Goal: Information Seeking & Learning: Learn about a topic

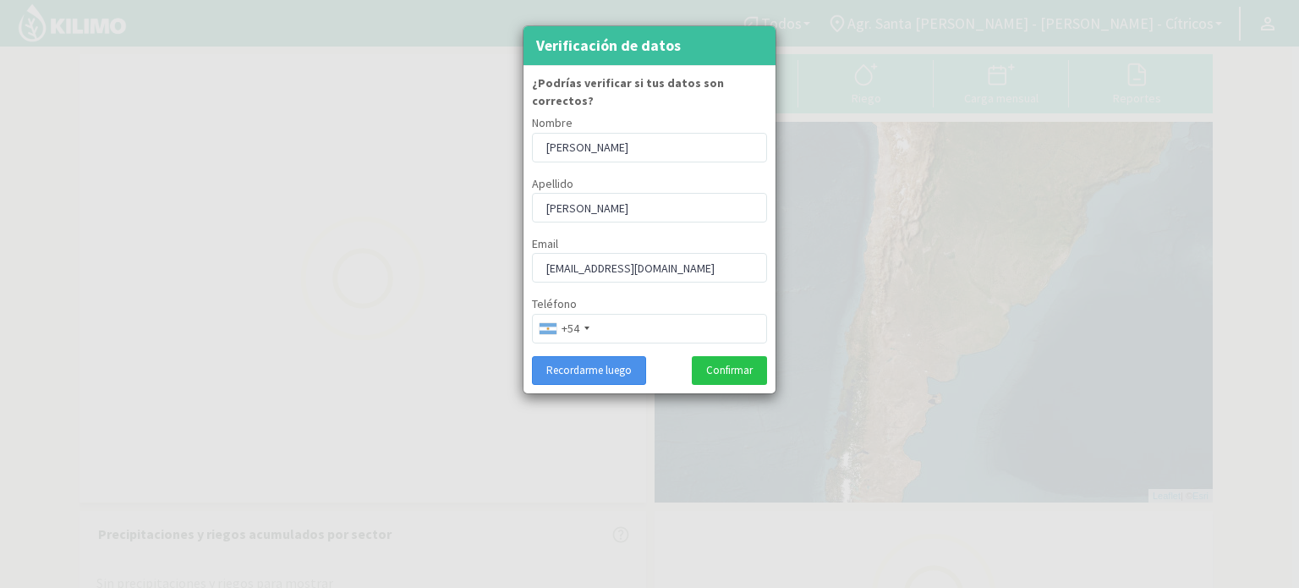
click at [639, 356] on button "Recordarme luego" at bounding box center [589, 370] width 114 height 29
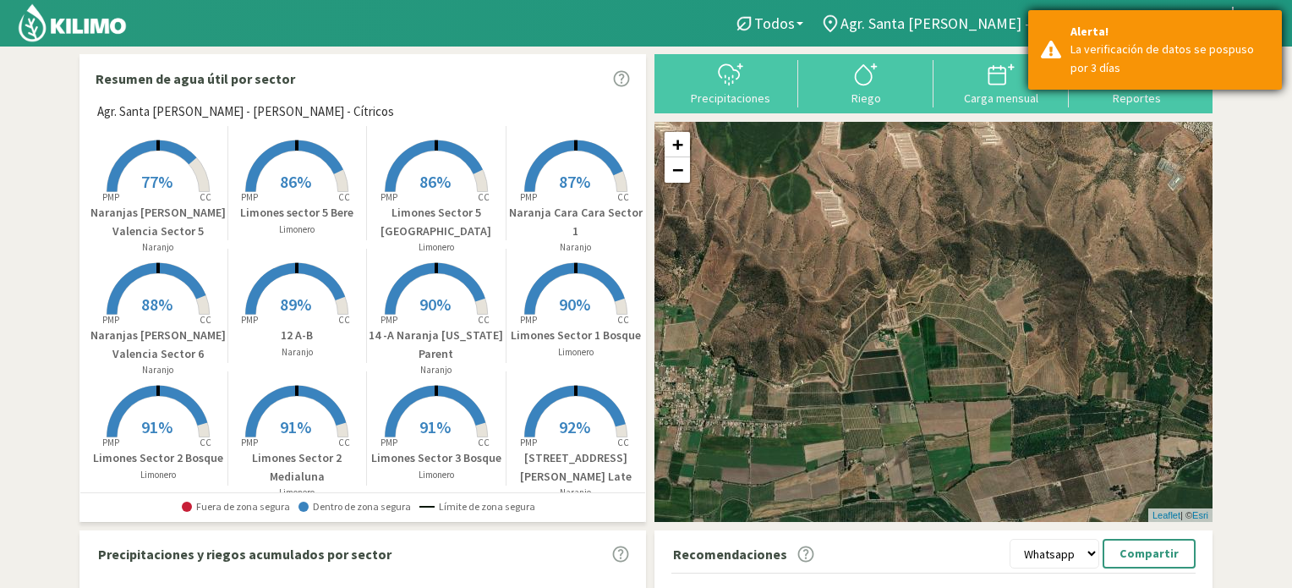
click at [1260, 48] on div "La verificación de datos se pospuso por 3 días" at bounding box center [1170, 59] width 199 height 36
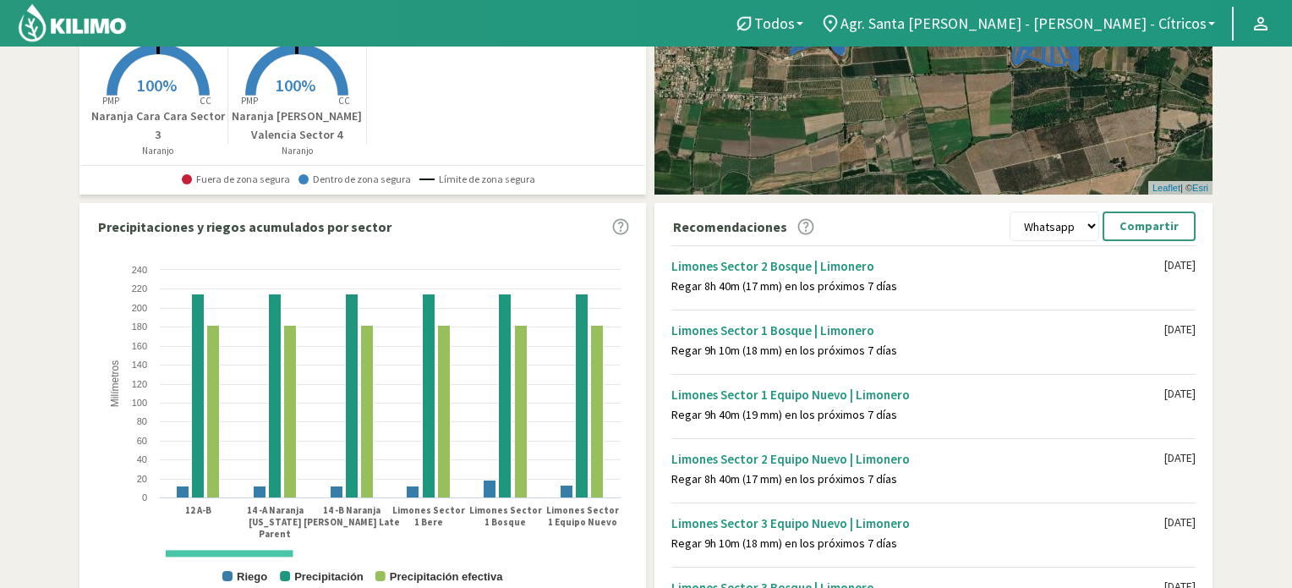
scroll to position [338, 0]
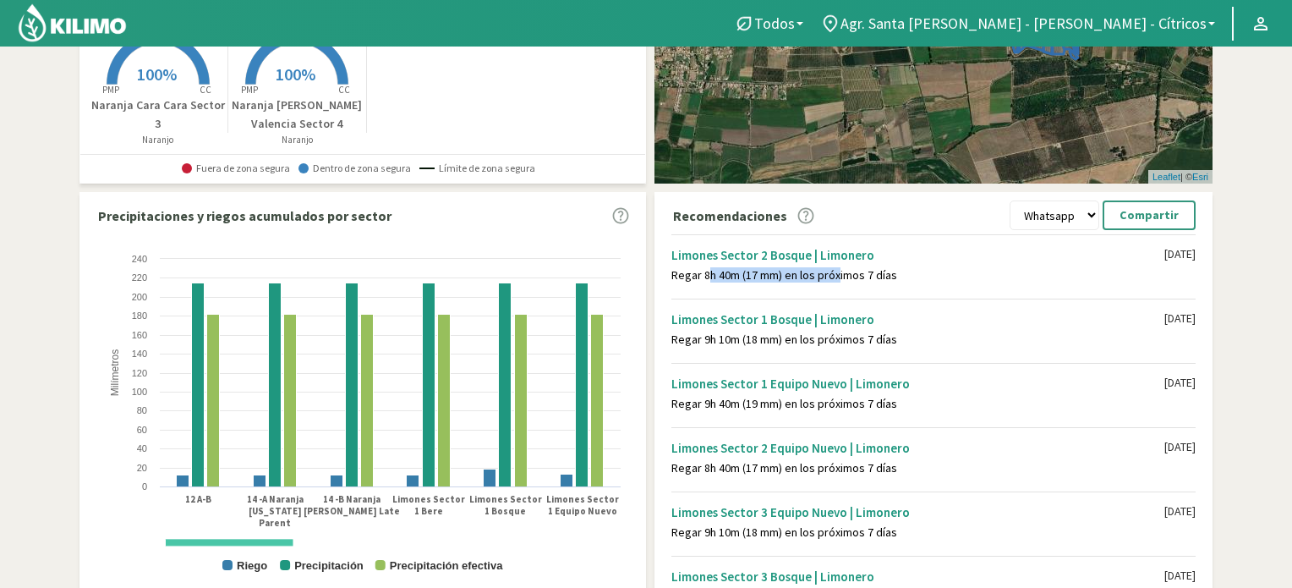
drag, startPoint x: 700, startPoint y: 273, endPoint x: 808, endPoint y: 294, distance: 110.3
click at [830, 282] on div "Regar 8h 40m (17 mm) en los próximos 7 días" at bounding box center [917, 275] width 493 height 14
drag, startPoint x: 704, startPoint y: 337, endPoint x: 745, endPoint y: 335, distance: 40.7
click at [745, 335] on div "Regar 9h 10m (18 mm) en los próximos 7 días" at bounding box center [917, 339] width 493 height 14
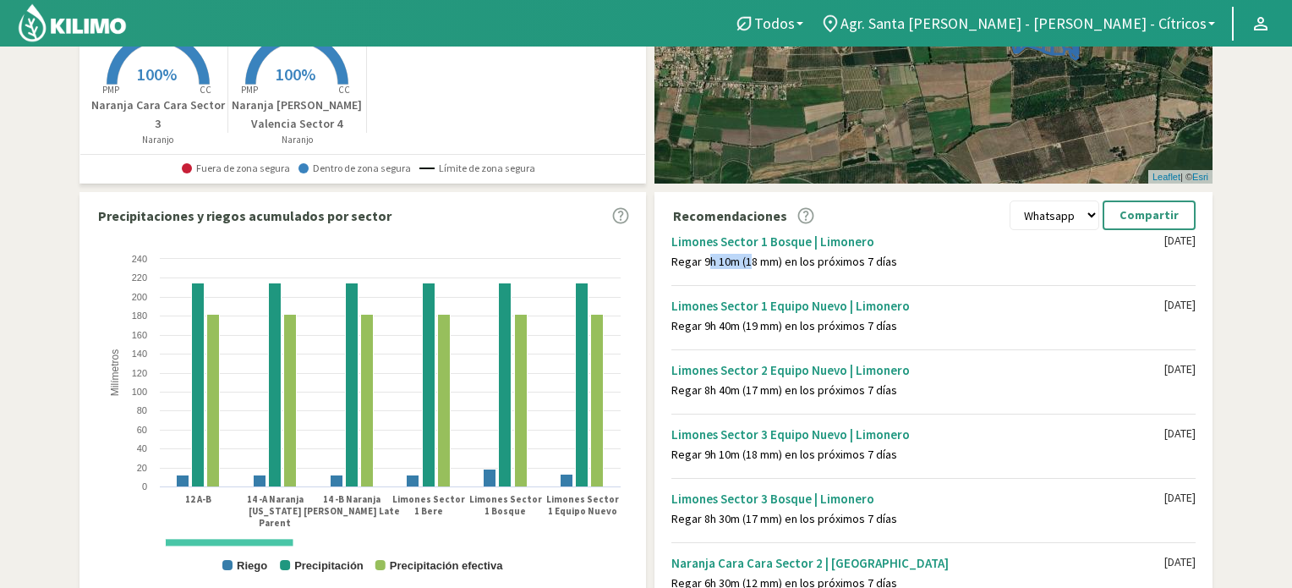
scroll to position [85, 0]
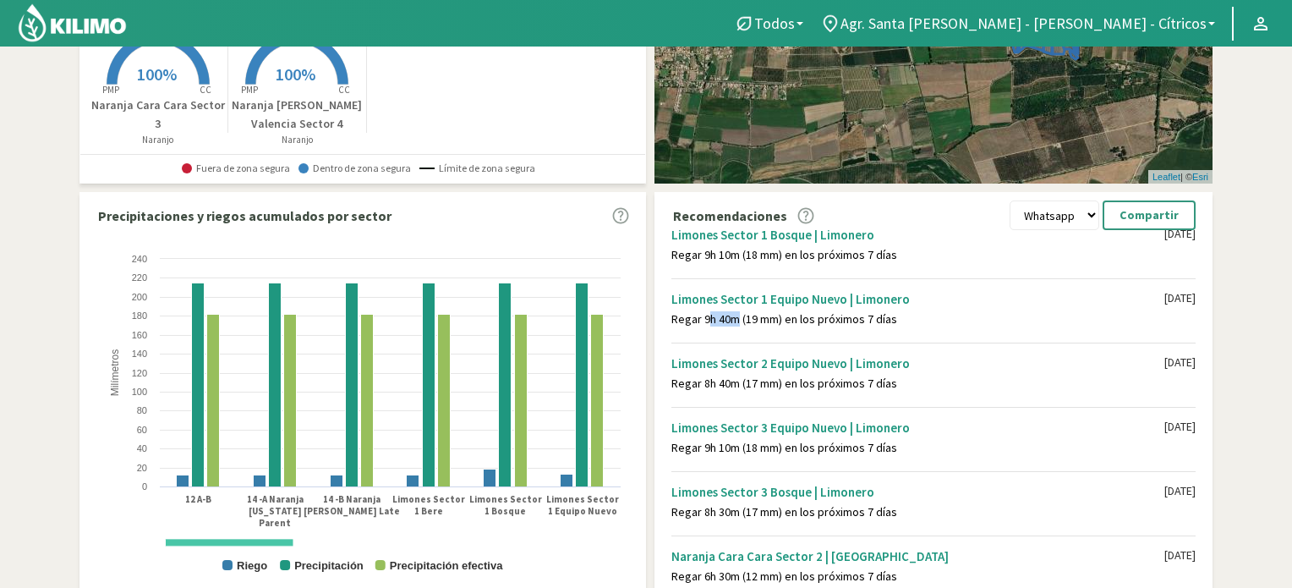
drag, startPoint x: 717, startPoint y: 321, endPoint x: 748, endPoint y: 323, distance: 30.5
click at [737, 321] on div "Regar 9h 40m (19 mm) en los próximos 7 días" at bounding box center [917, 319] width 493 height 14
drag, startPoint x: 695, startPoint y: 384, endPoint x: 738, endPoint y: 382, distance: 43.2
click at [735, 383] on div "Regar 8h 40m (17 mm) en los próximos 7 días" at bounding box center [917, 383] width 493 height 14
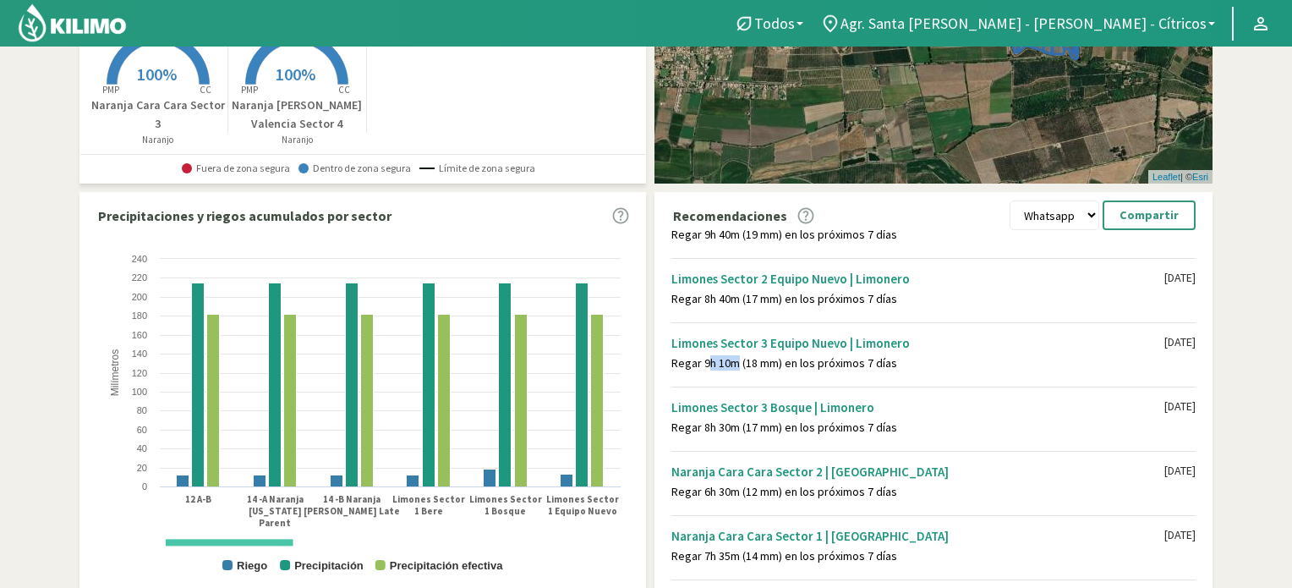
drag, startPoint x: 704, startPoint y: 362, endPoint x: 737, endPoint y: 359, distance: 33.1
click at [733, 360] on div "Regar 9h 10m (18 mm) en los próximos 7 días" at bounding box center [917, 363] width 493 height 14
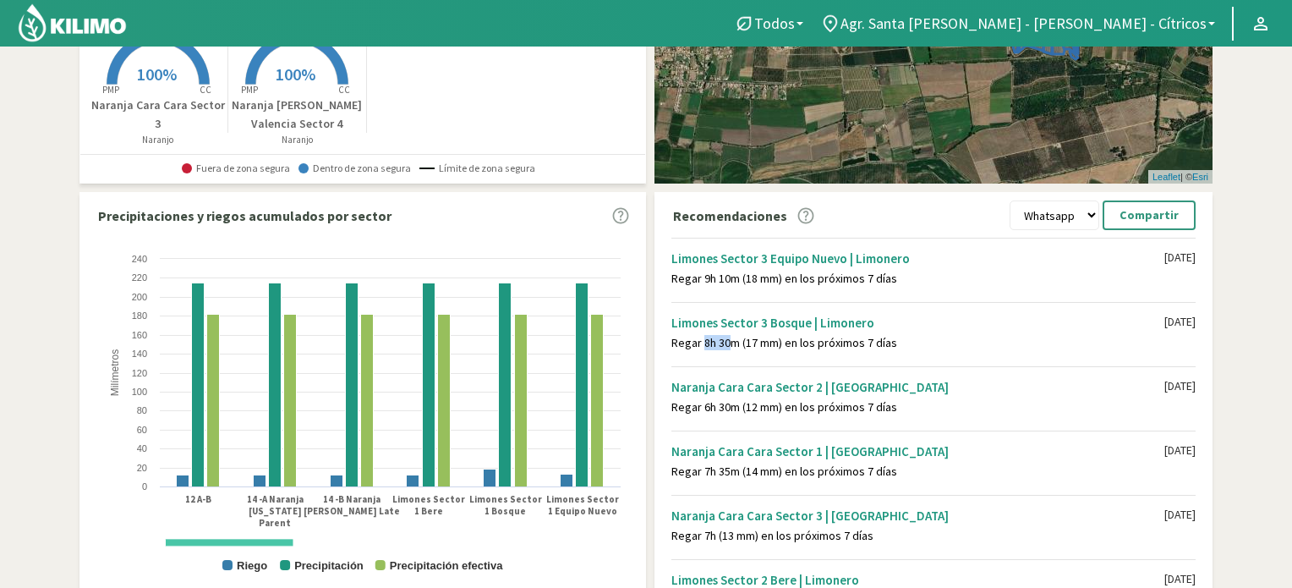
drag, startPoint x: 699, startPoint y: 344, endPoint x: 728, endPoint y: 342, distance: 28.8
click at [727, 342] on div "Regar 8h 30m (17 mm) en los próximos 7 días" at bounding box center [917, 343] width 493 height 14
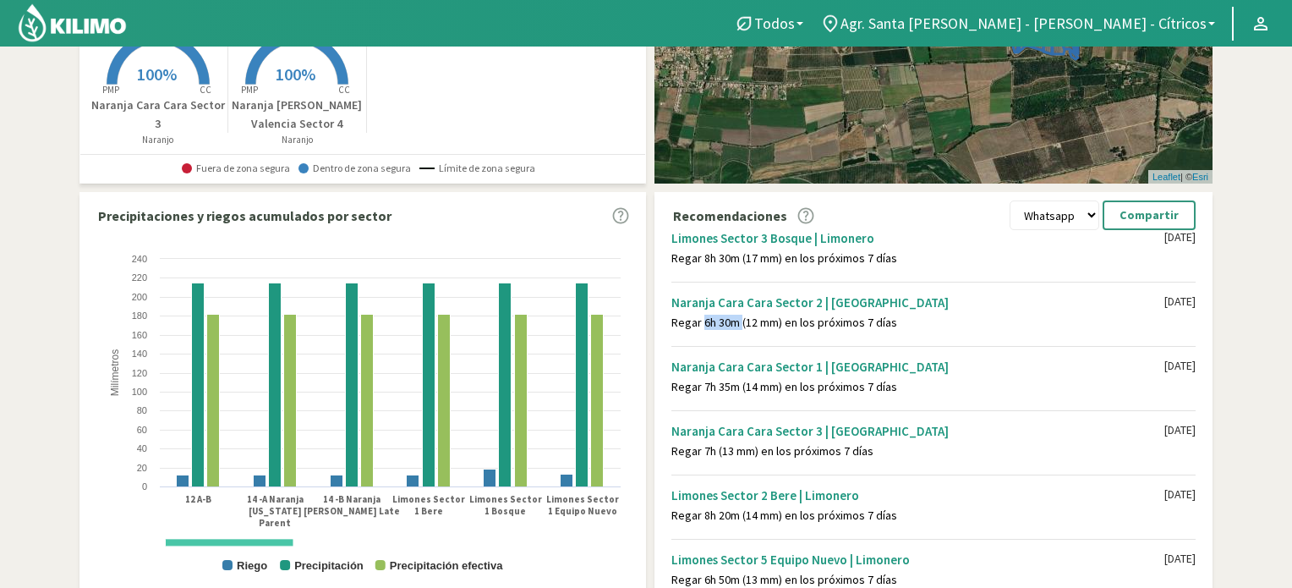
drag, startPoint x: 707, startPoint y: 326, endPoint x: 741, endPoint y: 326, distance: 33.8
click at [741, 326] on div "Regar 6h 30m (12 mm) en los próximos 7 días" at bounding box center [917, 322] width 493 height 14
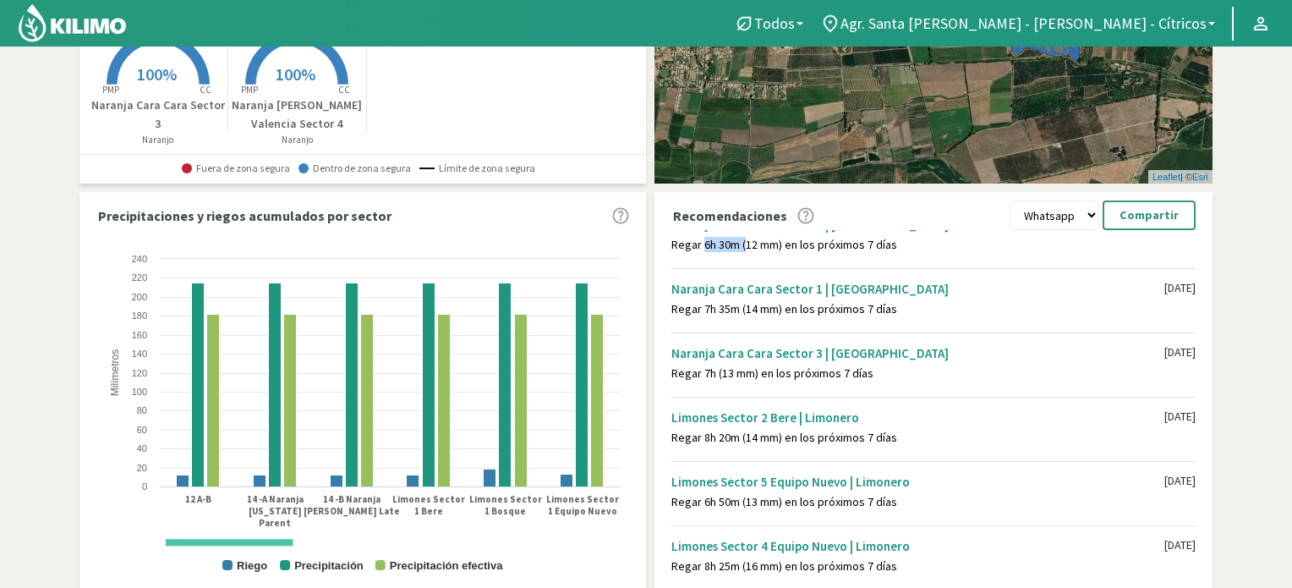
scroll to position [423, 0]
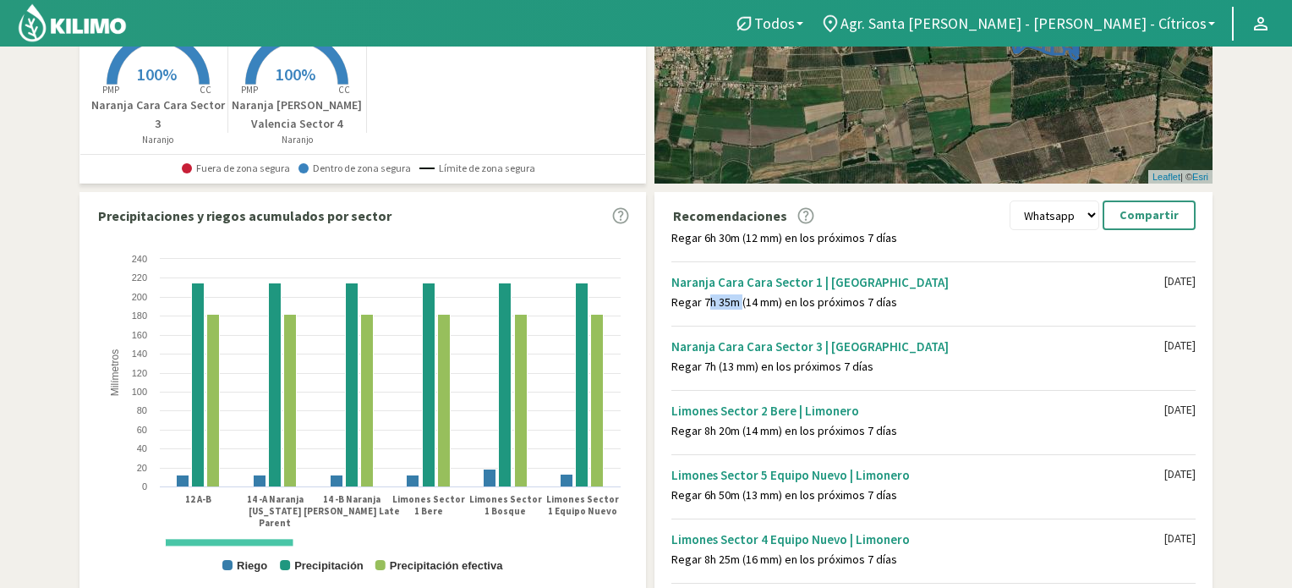
drag, startPoint x: 723, startPoint y: 306, endPoint x: 748, endPoint y: 306, distance: 24.5
click at [738, 306] on div "Naranja Cara Cara Sector 1 | [PERSON_NAME] Regar 7h 35m (14 mm) en los próximos…" at bounding box center [933, 291] width 524 height 60
drag, startPoint x: 704, startPoint y: 364, endPoint x: 769, endPoint y: 364, distance: 65.1
click at [767, 364] on div "Regar 7h (13 mm) en los próximos 7 días" at bounding box center [917, 366] width 493 height 14
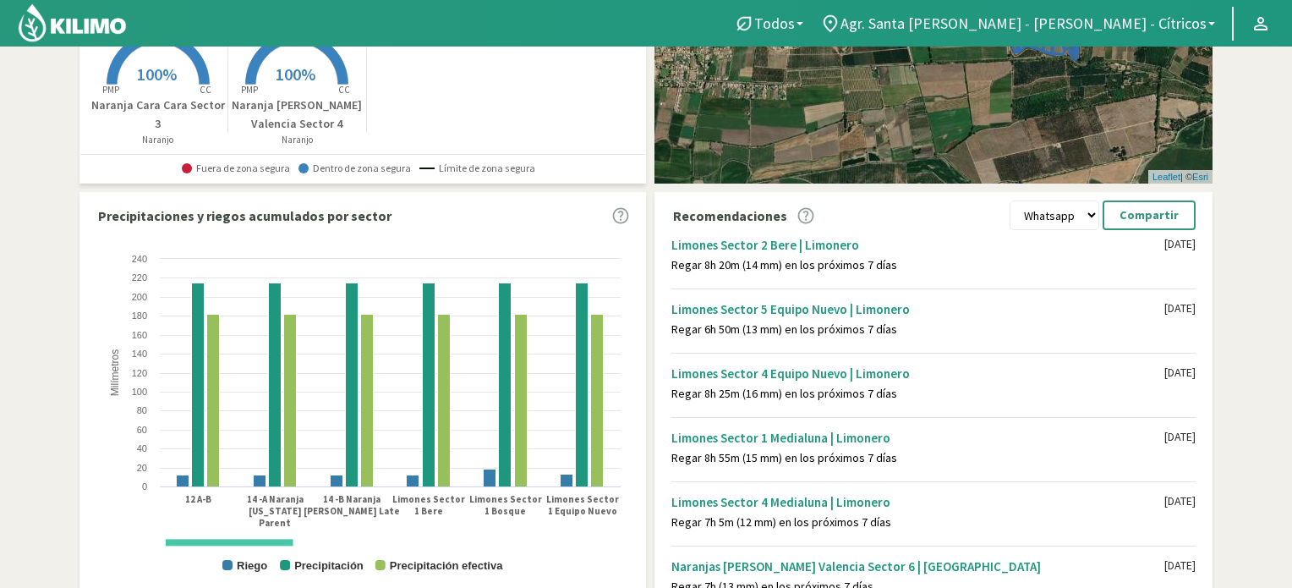
scroll to position [592, 0]
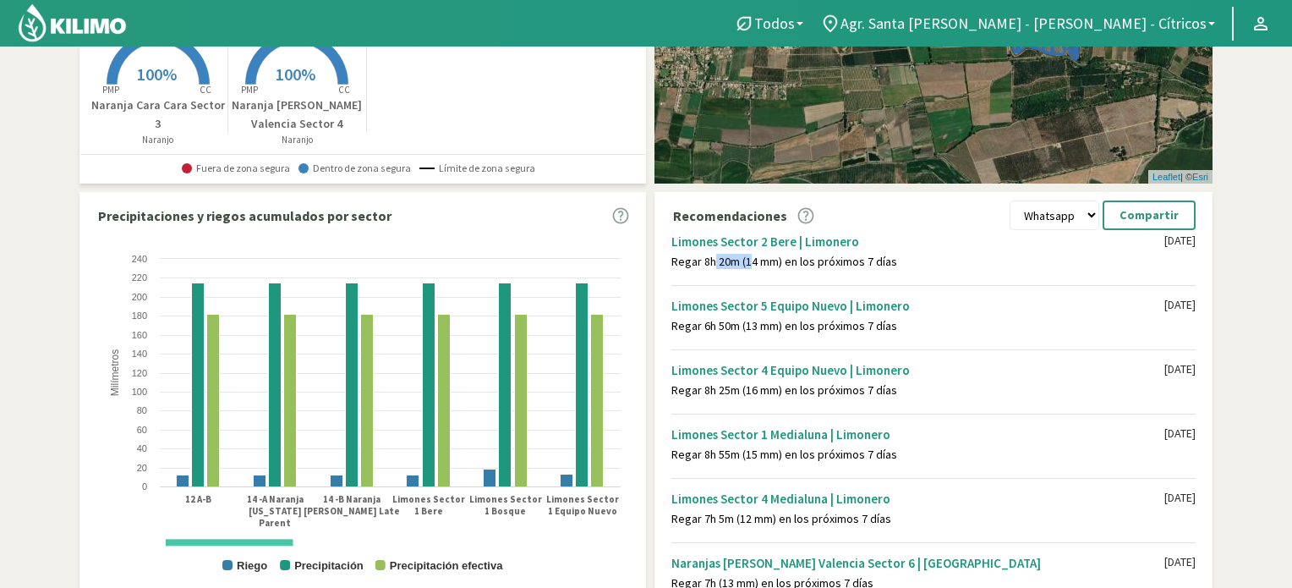
drag, startPoint x: 707, startPoint y: 269, endPoint x: 755, endPoint y: 270, distance: 48.2
click at [754, 270] on div "Limones Sector 2 Bere | Limonero Regar 8h 20m (14 mm) en los próximos 7 días [D…" at bounding box center [933, 251] width 524 height 60
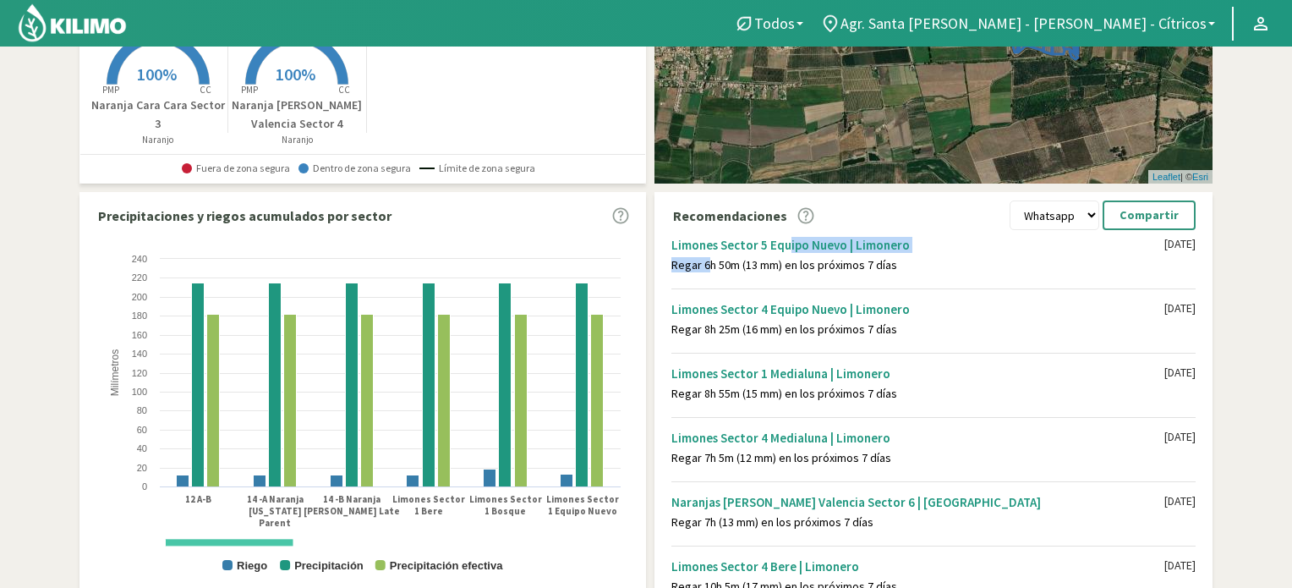
drag, startPoint x: 742, startPoint y: 242, endPoint x: 832, endPoint y: 259, distance: 92.1
click at [793, 250] on div "Limones Sector 5 Equipo Nuevo | Limonero Regar 6h 50m (13 mm) en los próximos 7…" at bounding box center [917, 248] width 493 height 47
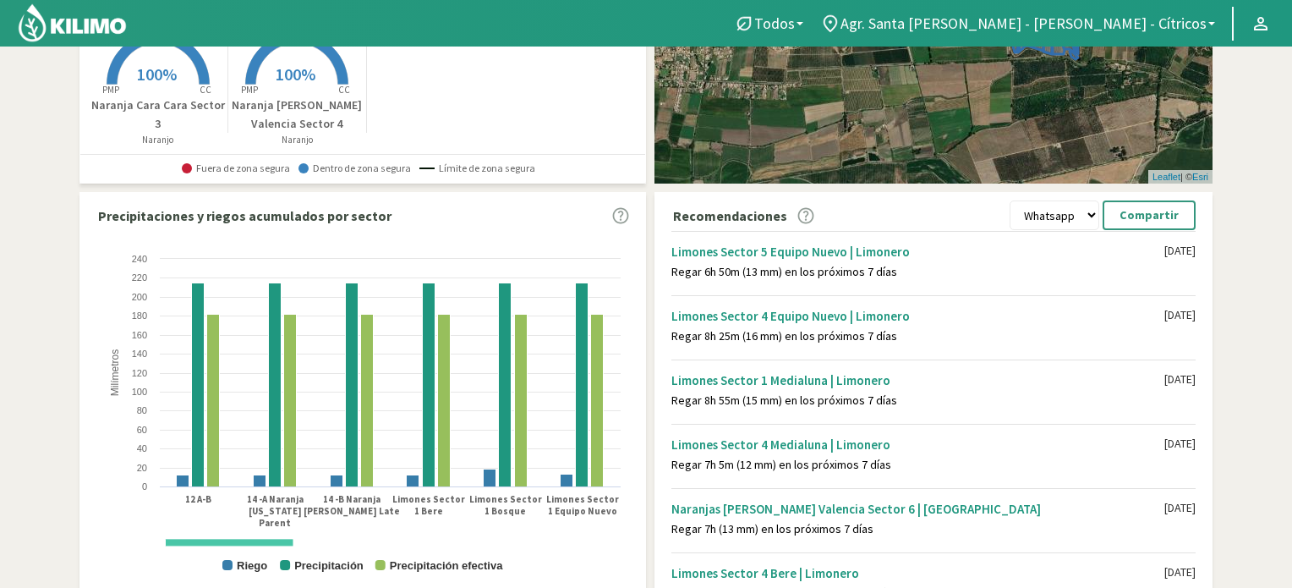
click at [734, 283] on div "Limones Sector 5 Equipo Nuevo | Limonero Regar 6h 50m (13 mm) en los próximos 7…" at bounding box center [933, 261] width 524 height 60
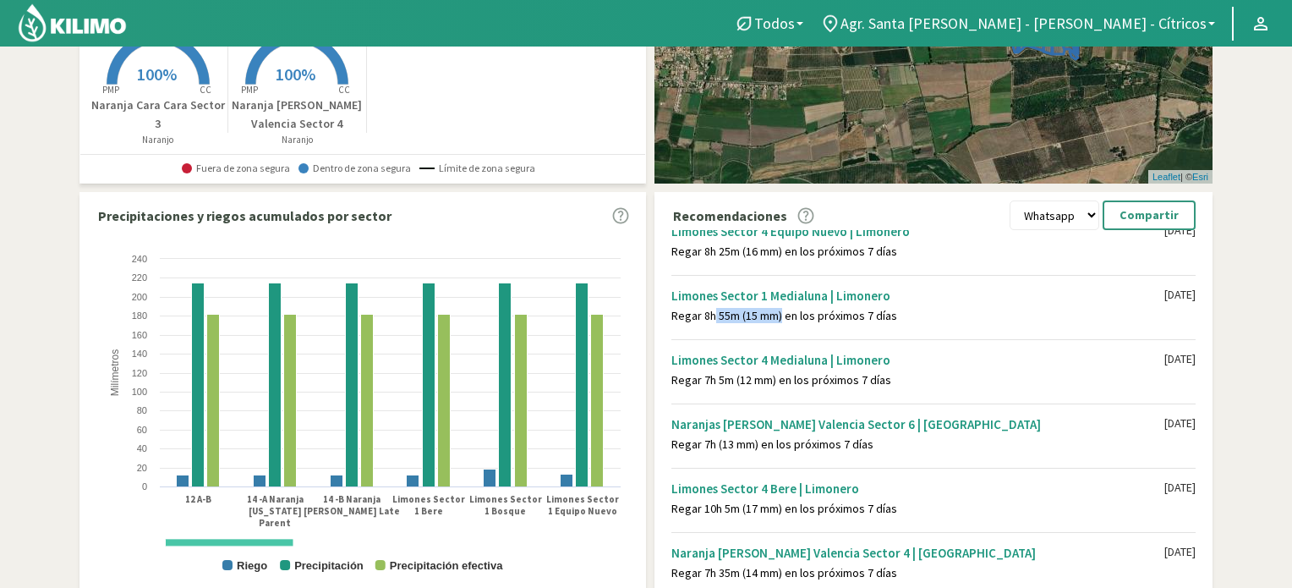
drag, startPoint x: 737, startPoint y: 316, endPoint x: 779, endPoint y: 317, distance: 41.4
click at [775, 317] on div "Regar 8h 55m (15 mm) en los próximos 7 días" at bounding box center [917, 316] width 493 height 14
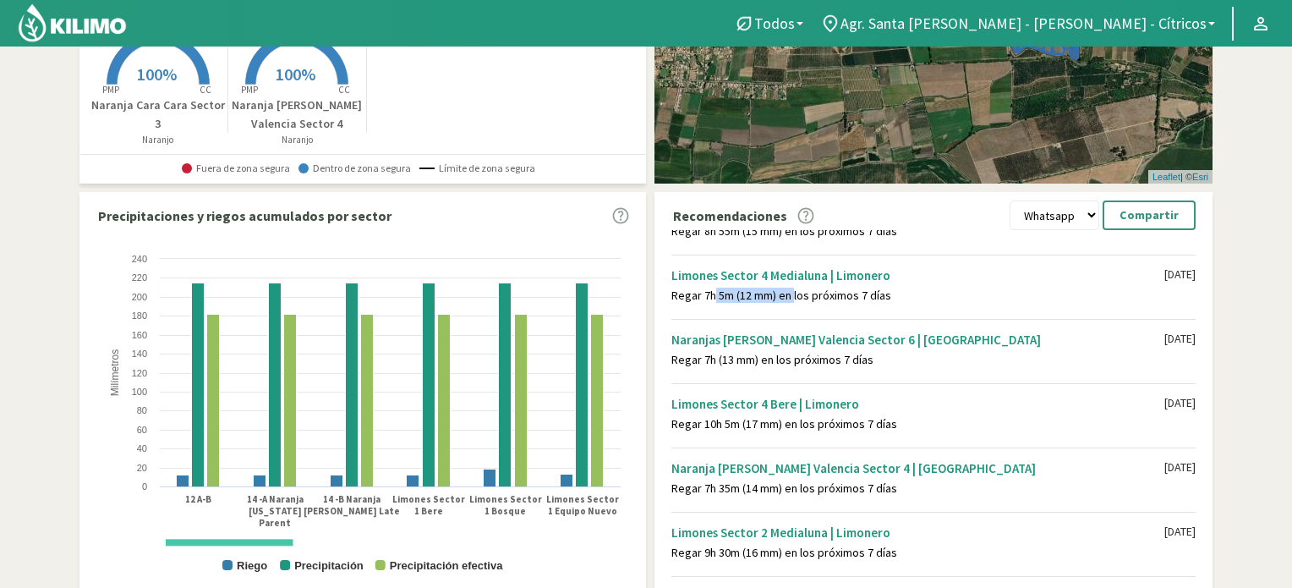
drag, startPoint x: 746, startPoint y: 298, endPoint x: 794, endPoint y: 301, distance: 48.3
click at [789, 299] on div "Limones Sector 4 Medialuna | Limonero Regar 7h 5m (12 mm) en los próximos 7 día…" at bounding box center [933, 285] width 524 height 60
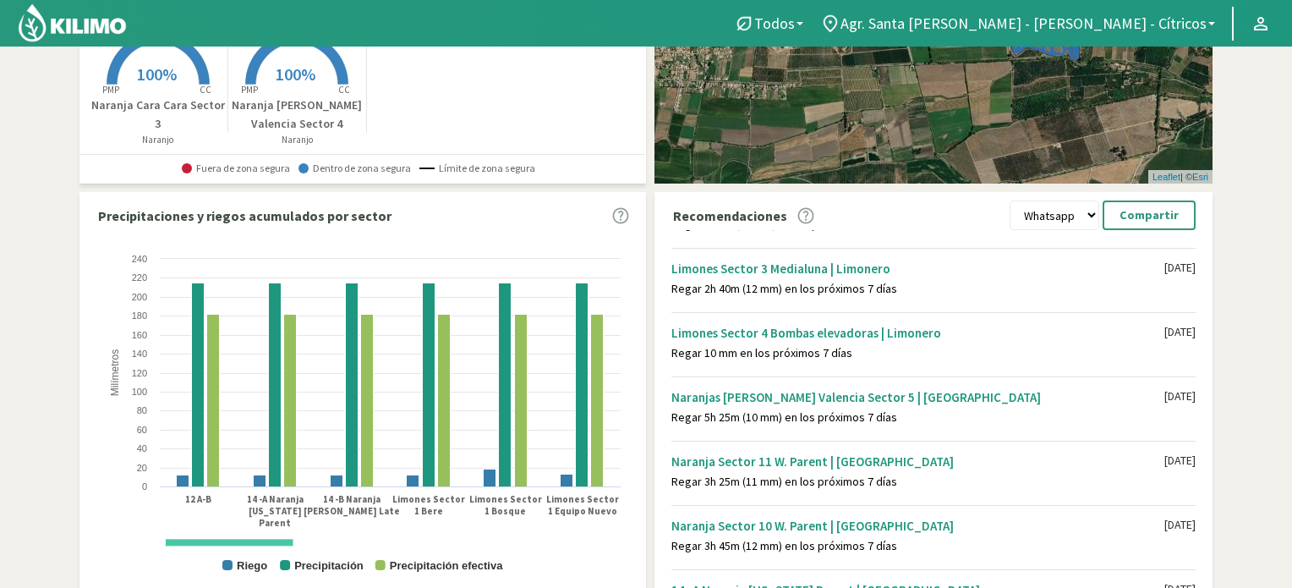
scroll to position [1390, 0]
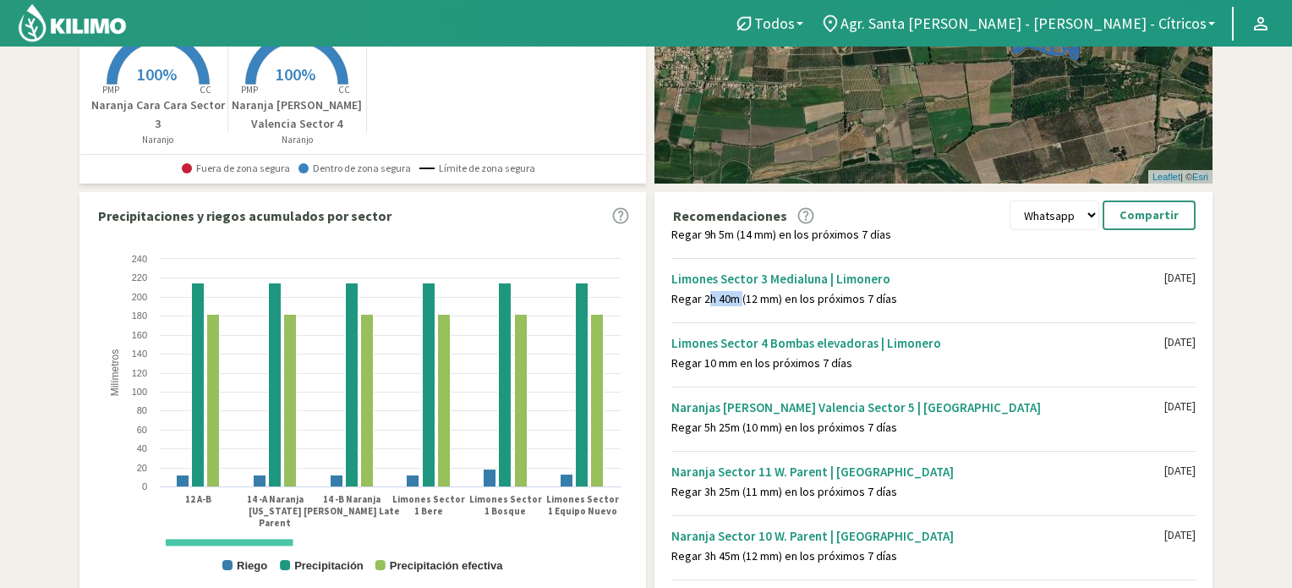
drag, startPoint x: 704, startPoint y: 294, endPoint x: 738, endPoint y: 296, distance: 33.9
click at [738, 296] on div "Regar 2h 40m (12 mm) en los próximos 7 días" at bounding box center [917, 299] width 493 height 14
click at [918, 280] on div "Limones Sector 3 Medialuna | Limonero" at bounding box center [917, 279] width 493 height 16
drag, startPoint x: 747, startPoint y: 293, endPoint x: 770, endPoint y: 293, distance: 23.7
click at [770, 293] on div "Regar 2h 40m (12 mm) en los próximos 7 días" at bounding box center [917, 299] width 493 height 14
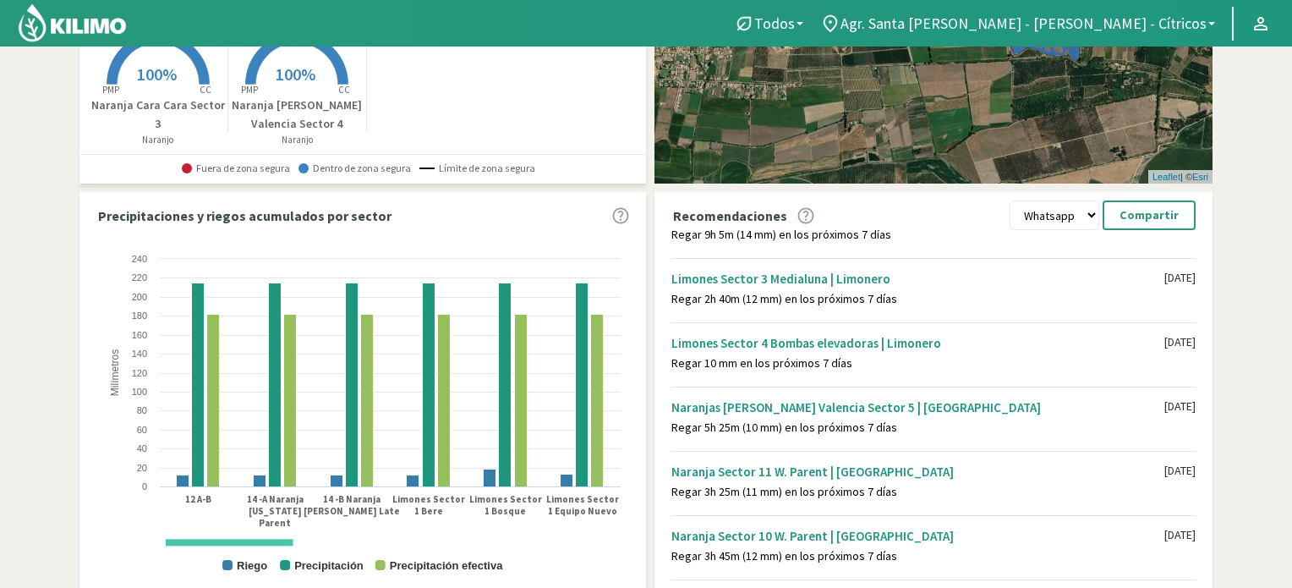
click at [942, 310] on div "Limones Sector 3 Medialuna | Limonero Regar 2h 40m (12 mm) en los próximos 7 dí…" at bounding box center [933, 288] width 524 height 60
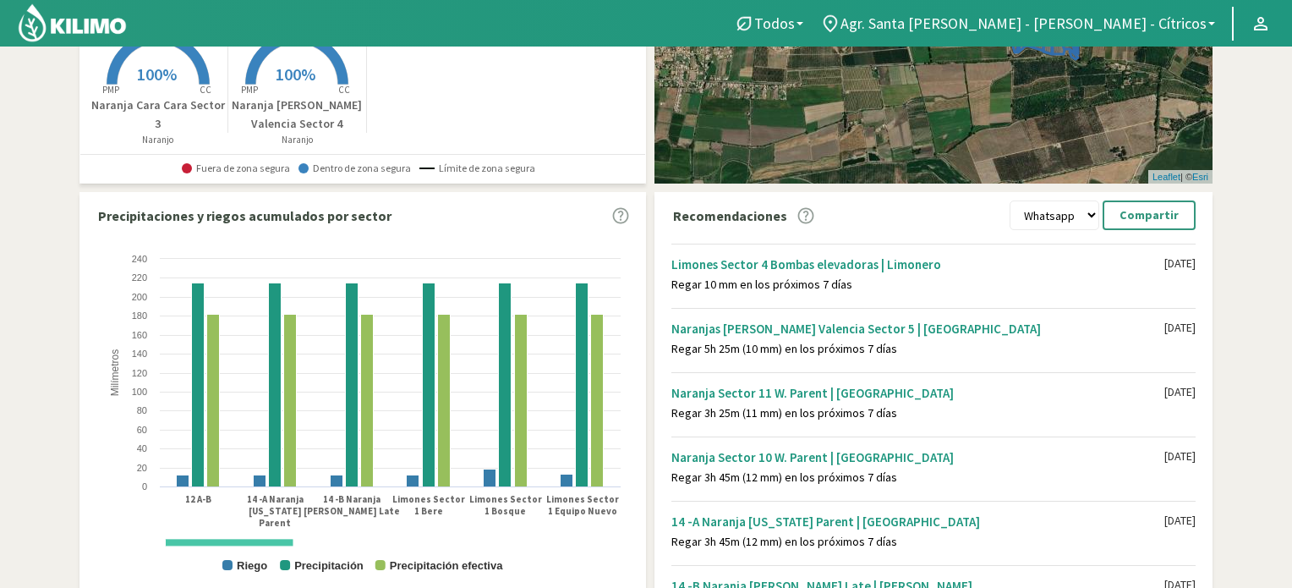
scroll to position [1475, 0]
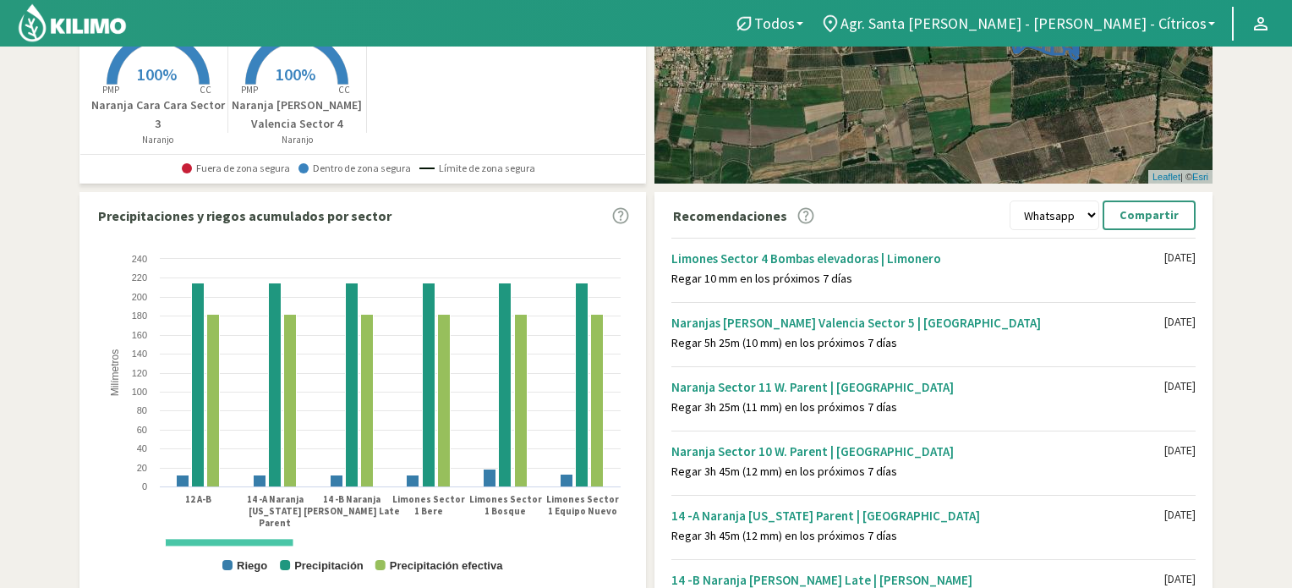
drag, startPoint x: 662, startPoint y: 279, endPoint x: 852, endPoint y: 282, distance: 190.3
click at [852, 282] on div "Recomendaciones Whatsapp Excel PDF Compartir Limones Sector 2 Bosque | Limonero…" at bounding box center [934, 397] width 558 height 410
click at [866, 277] on div "Regar 10 mm en los próximos 7 días" at bounding box center [917, 278] width 493 height 14
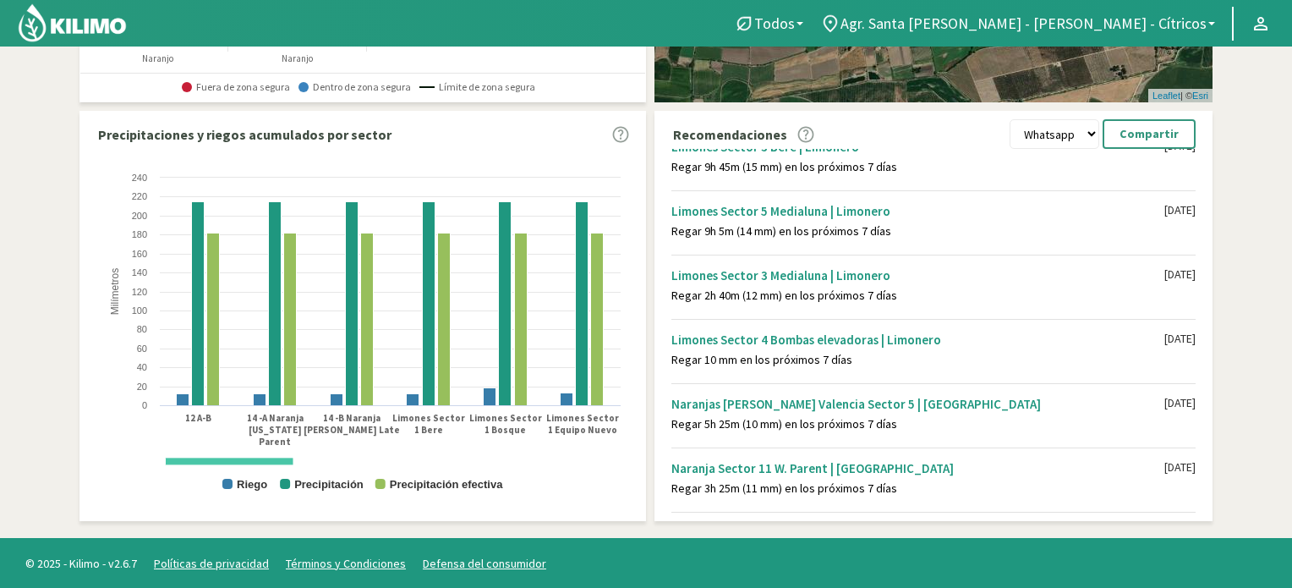
scroll to position [1306, 0]
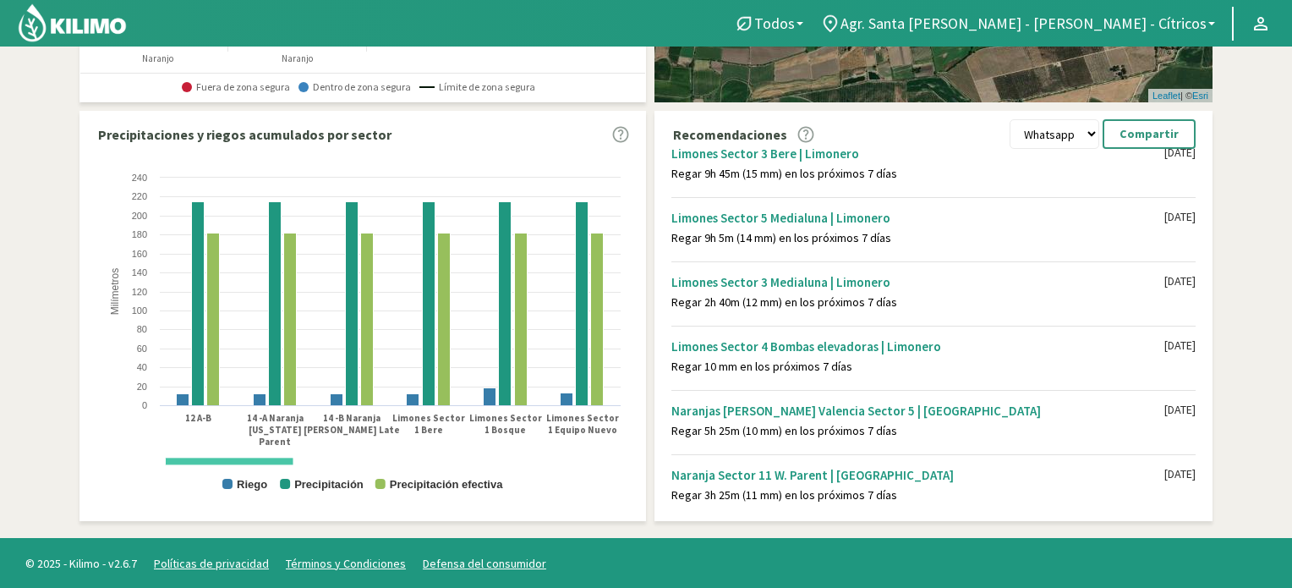
drag, startPoint x: 673, startPoint y: 364, endPoint x: 863, endPoint y: 358, distance: 189.5
click at [863, 359] on div "Regar 10 mm en los próximos 7 días" at bounding box center [917, 366] width 493 height 14
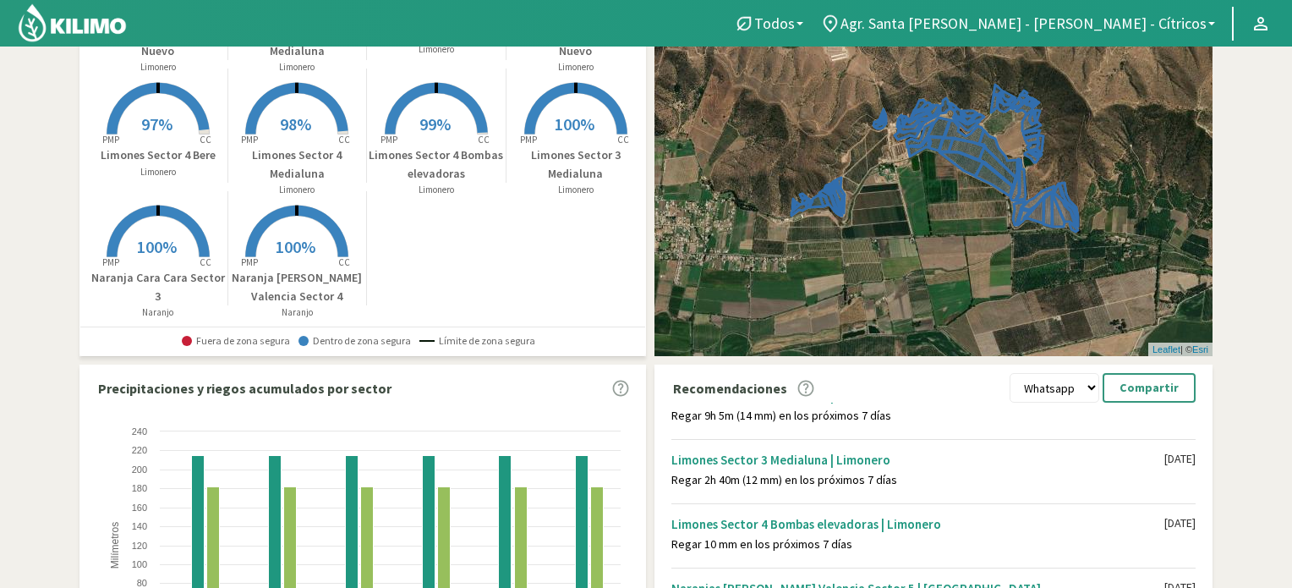
scroll to position [1390, 0]
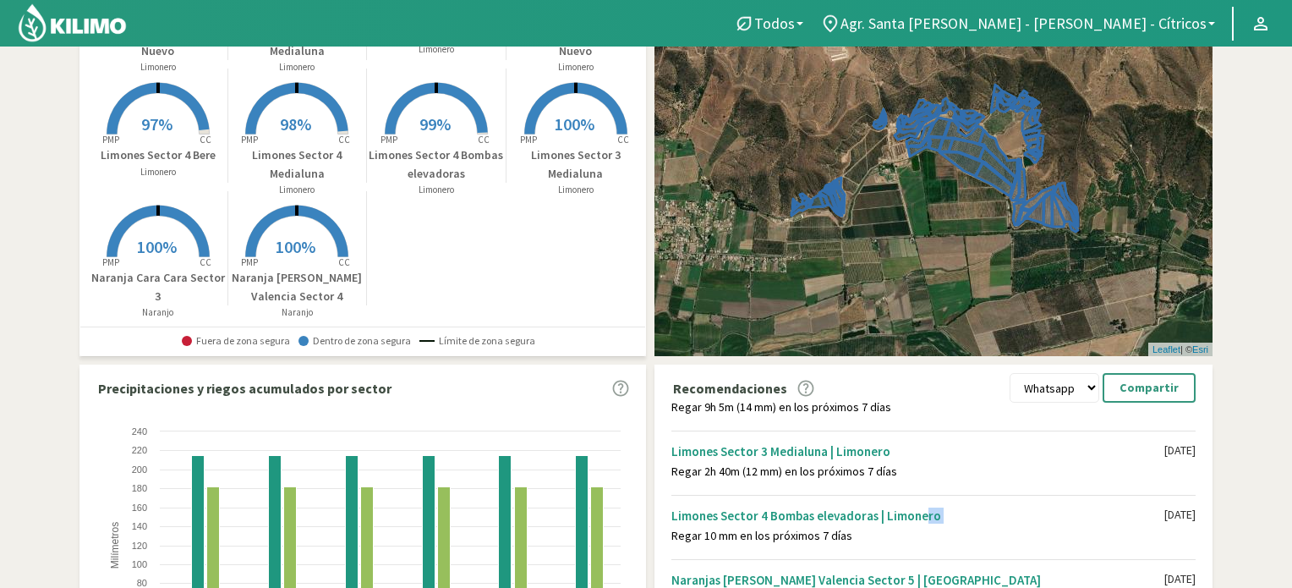
drag, startPoint x: 672, startPoint y: 530, endPoint x: 925, endPoint y: 508, distance: 253.8
click at [915, 512] on div "Limones Sector 4 Bombas elevadoras | Limonero Regar 10 mm en los próximos 7 días" at bounding box center [917, 519] width 493 height 47
click at [901, 529] on div "Regar 10 mm en los próximos 7 días" at bounding box center [917, 536] width 493 height 14
drag, startPoint x: 852, startPoint y: 527, endPoint x: 747, endPoint y: 400, distance: 165.1
click at [664, 526] on div "Limones Sector 2 Bosque | Limonero Regar 8h 40m (17 mm) en los próximos 7 días …" at bounding box center [938, 585] width 550 height 364
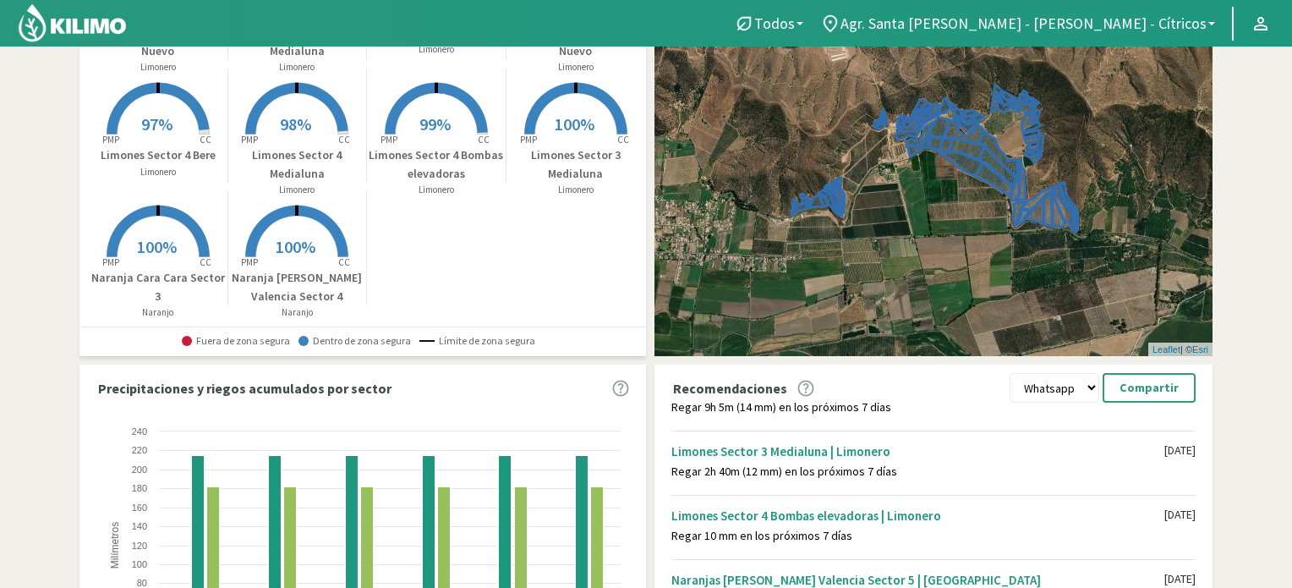
click at [824, 253] on div "+ − Leaflet | © Esri" at bounding box center [934, 156] width 558 height 400
click at [944, 167] on div "+ − Leaflet | © Esri" at bounding box center [934, 156] width 558 height 400
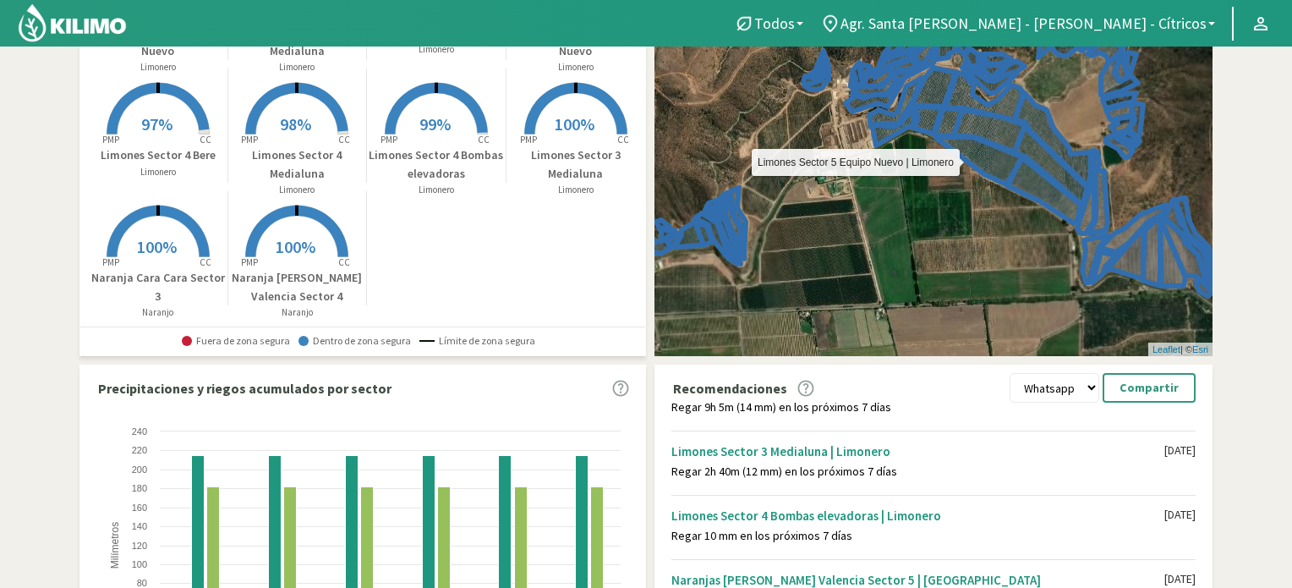
click at [1025, 178] on icon at bounding box center [1044, 190] width 73 height 66
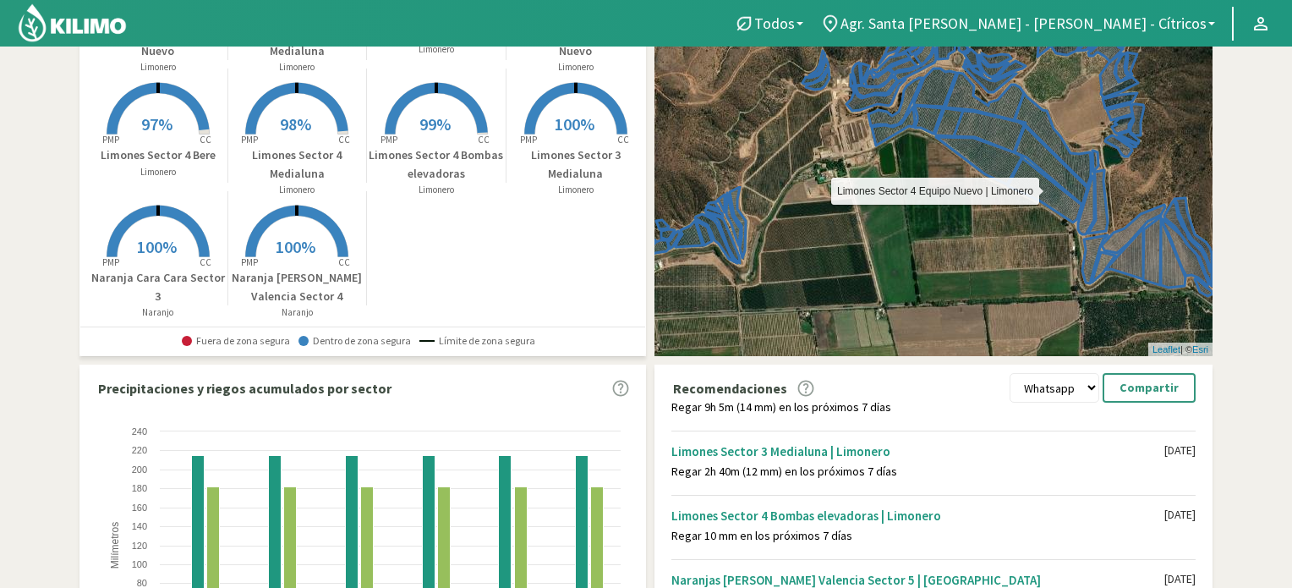
click at [1025, 178] on icon at bounding box center [1045, 190] width 74 height 64
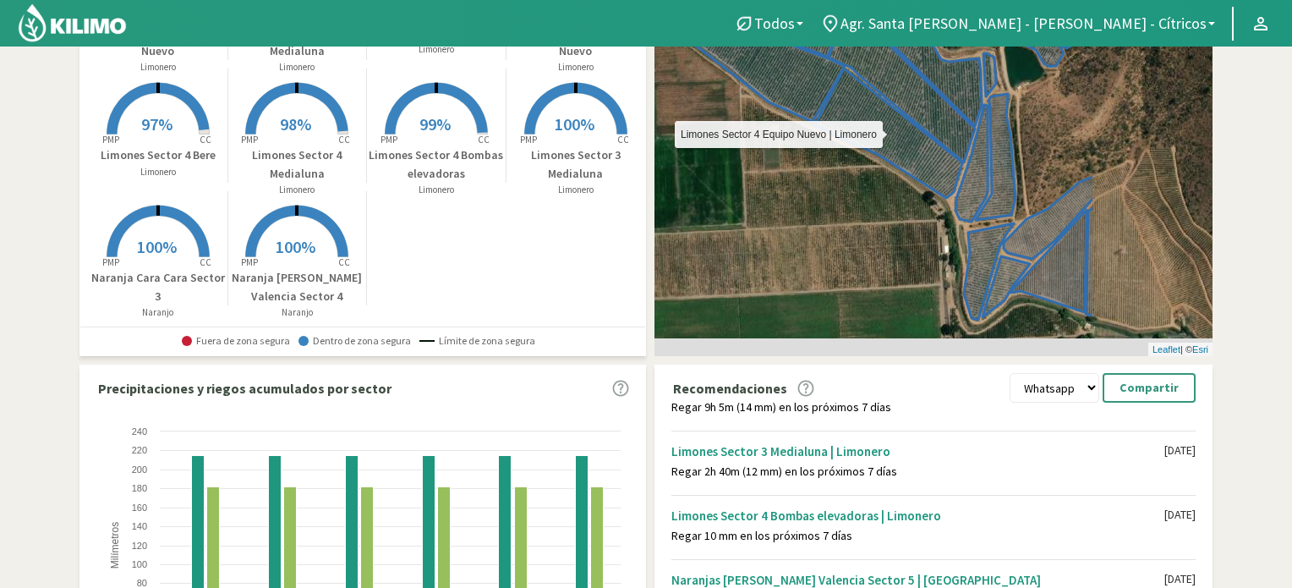
drag, startPoint x: 1110, startPoint y: 229, endPoint x: 930, endPoint y: 160, distance: 192.2
click at [930, 160] on icon at bounding box center [888, 132] width 147 height 129
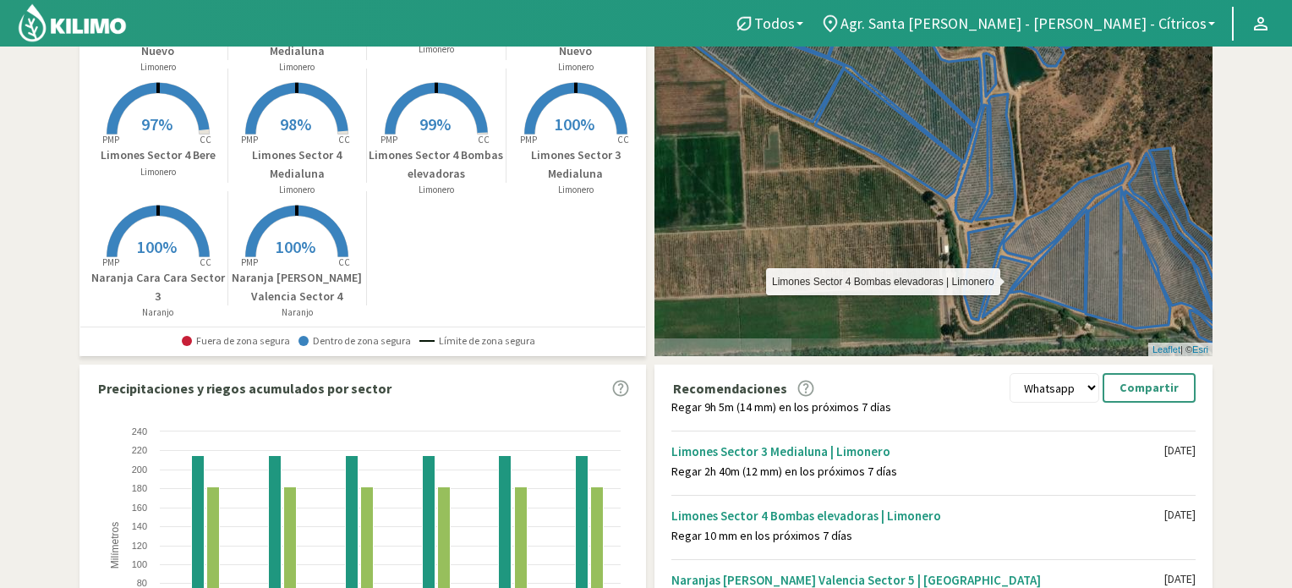
click at [996, 206] on icon at bounding box center [993, 207] width 74 height 226
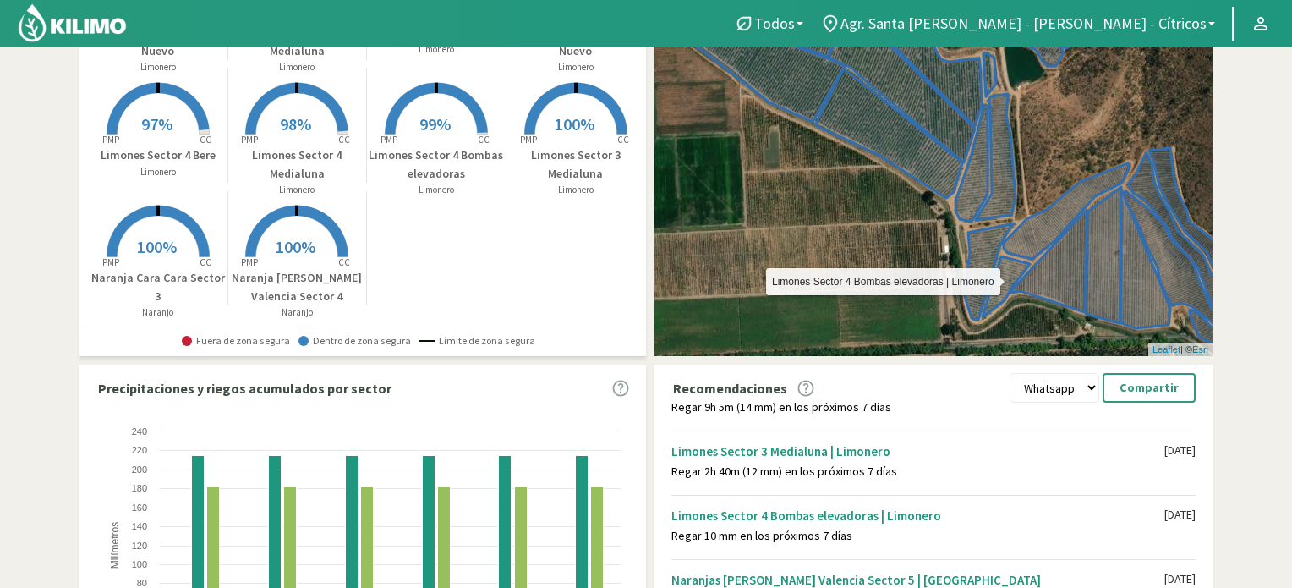
click at [996, 206] on icon at bounding box center [993, 207] width 74 height 226
